Goal: Check status: Check status

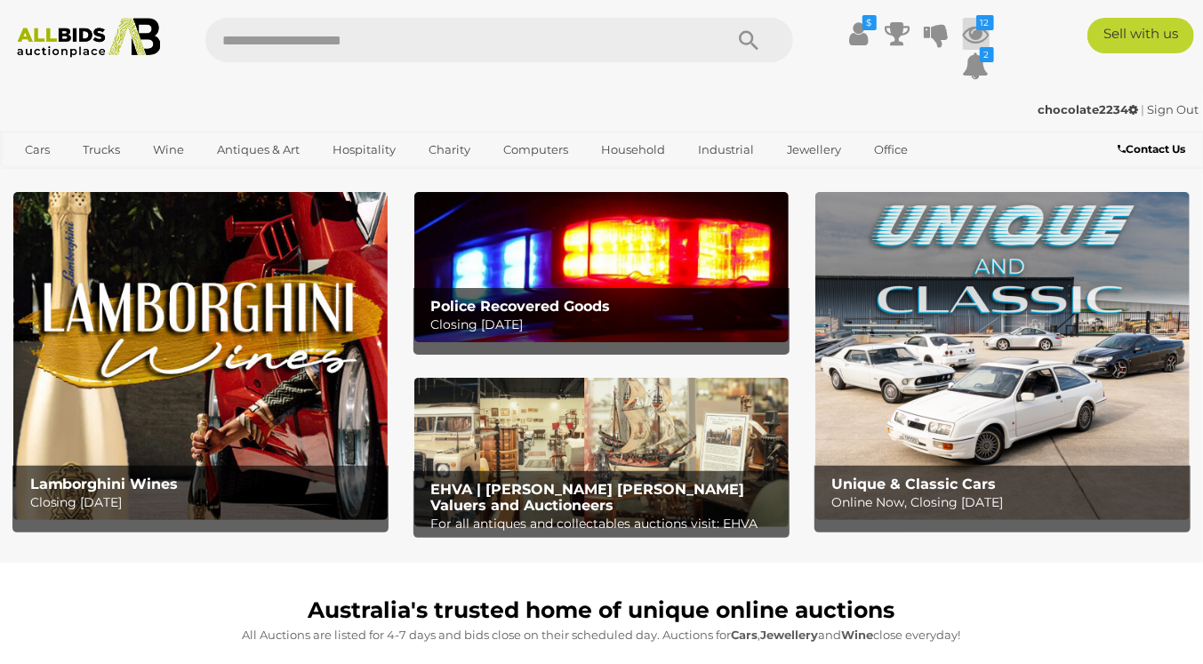
click at [978, 28] on icon "12" at bounding box center [986, 22] width 18 height 15
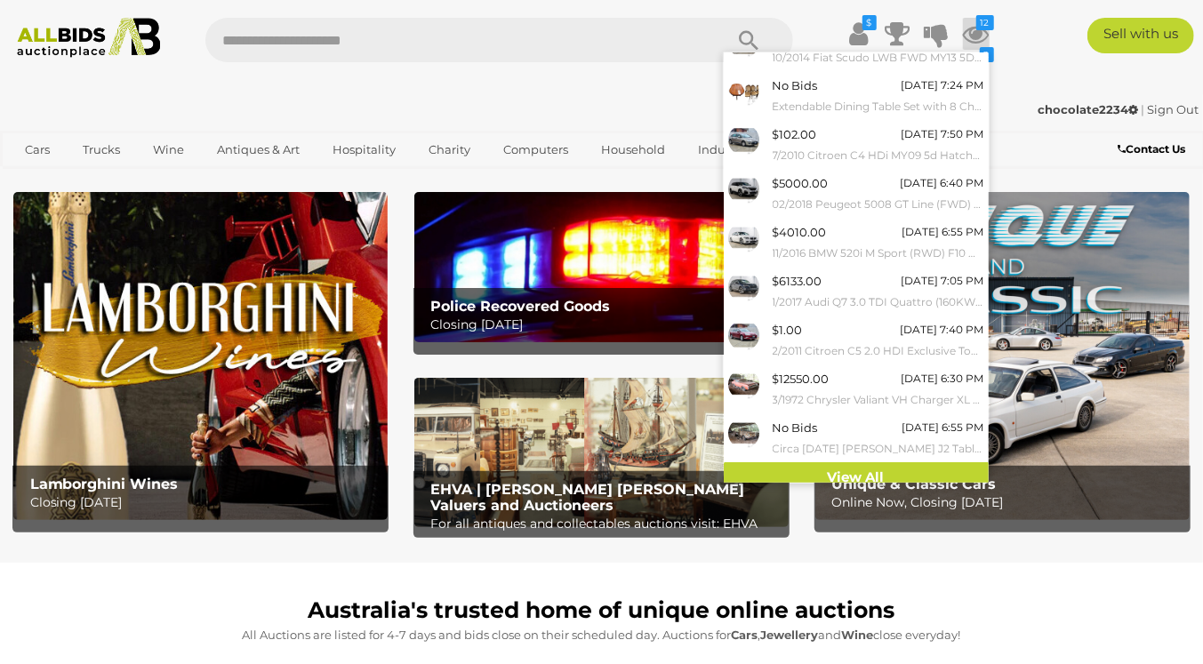
scroll to position [133, 0]
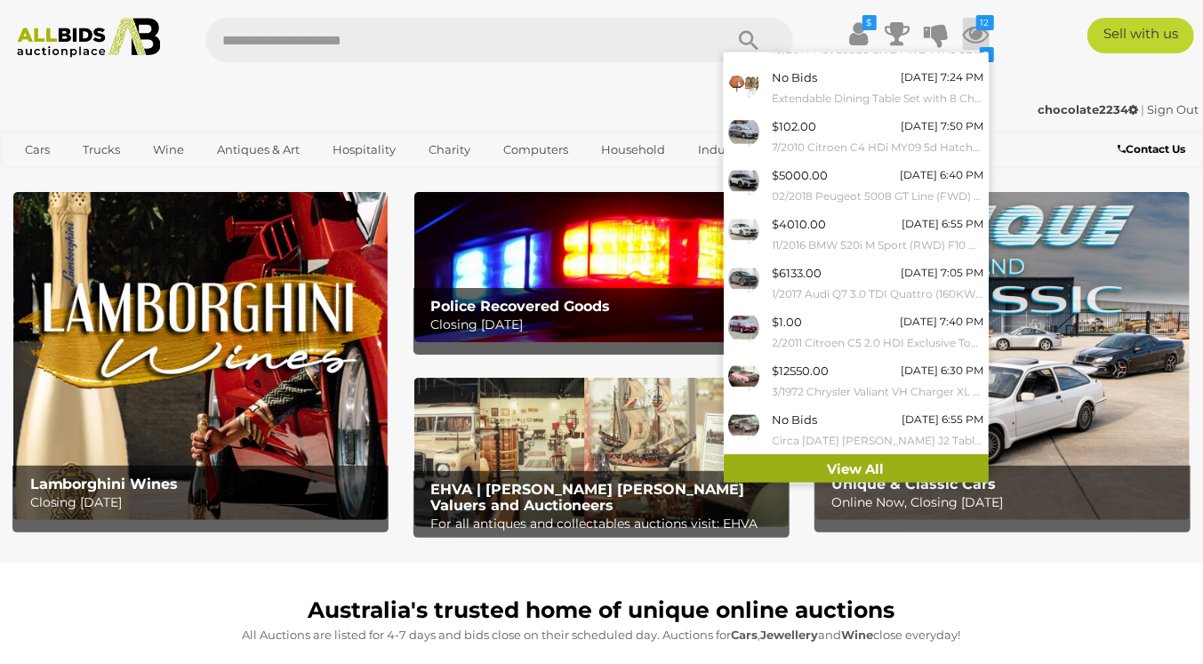
click at [872, 465] on link "View All" at bounding box center [856, 469] width 265 height 31
